Goal: Find contact information: Find contact information

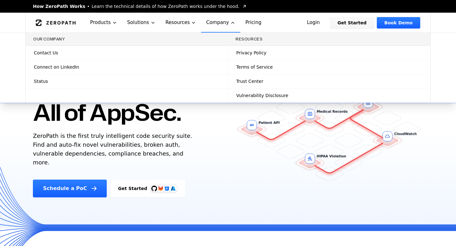
click at [49, 51] on span "Contact Us" at bounding box center [46, 53] width 24 height 6
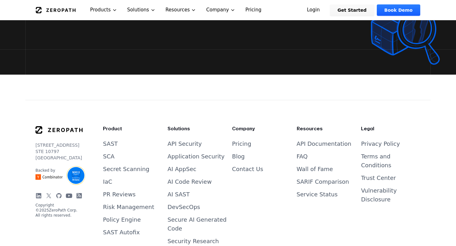
scroll to position [2514, 0]
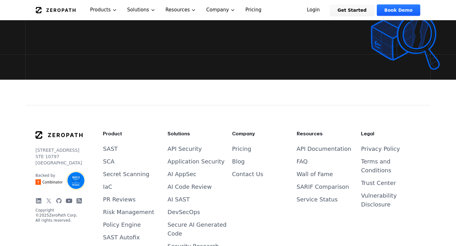
scroll to position [2520, 0]
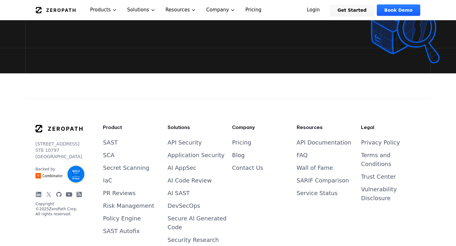
drag, startPoint x: 33, startPoint y: 120, endPoint x: 76, endPoint y: 120, distance: 43.4
copy p "[STREET_ADDRESS]"
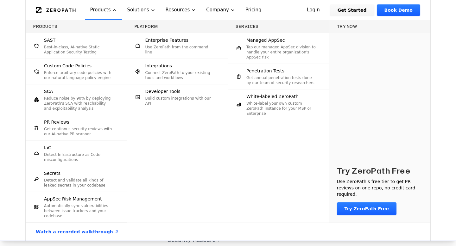
click at [453, 95] on div "Products SAST Best-in-class, AI-native Static Application Security Testing Cust…" at bounding box center [228, 130] width 456 height 221
click at [0, 159] on div "Products SAST Best-in-class, AI-native Static Application Security Testing Cust…" at bounding box center [228, 130] width 456 height 221
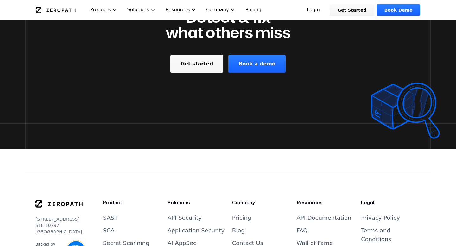
scroll to position [2472, 0]
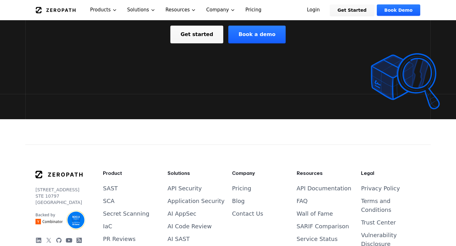
click at [41, 187] on p "[STREET_ADDRESS]" at bounding box center [58, 196] width 47 height 19
copy p "STE 10797"
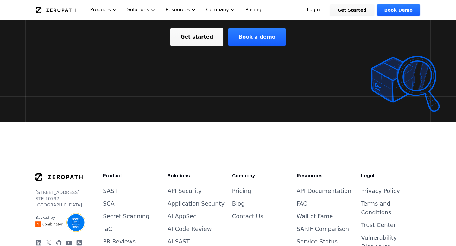
scroll to position [2478, 0]
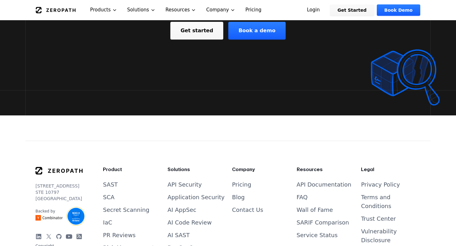
drag, startPoint x: 36, startPoint y: 178, endPoint x: 73, endPoint y: 176, distance: 37.1
click at [73, 183] on p "[STREET_ADDRESS]" at bounding box center [58, 192] width 47 height 19
drag, startPoint x: 73, startPoint y: 176, endPoint x: 35, endPoint y: 176, distance: 37.7
click at [35, 183] on p "[STREET_ADDRESS]" at bounding box center [58, 192] width 47 height 19
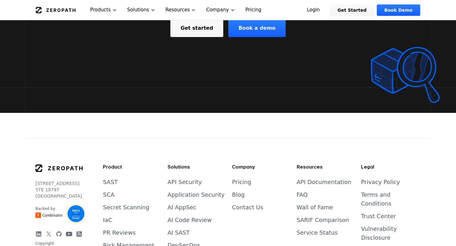
scroll to position [2472, 0]
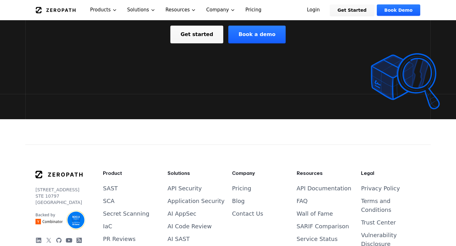
click at [40, 187] on p "[STREET_ADDRESS]" at bounding box center [58, 196] width 47 height 19
copy p "94114"
